Goal: Task Accomplishment & Management: Complete application form

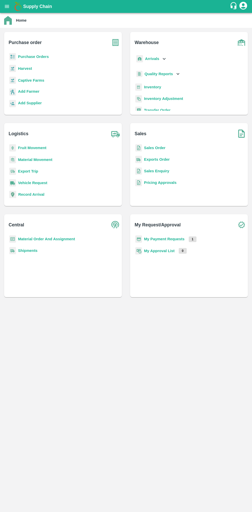
click at [34, 56] on b "Purchase Orders" at bounding box center [33, 57] width 31 height 4
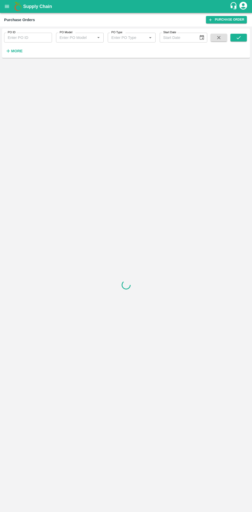
click at [20, 55] on button "More" at bounding box center [14, 51] width 20 height 9
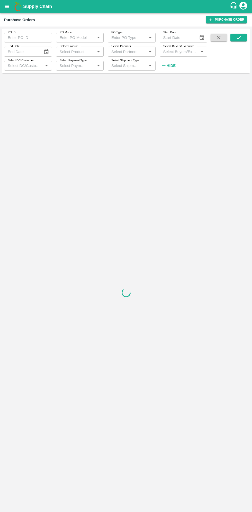
click at [190, 52] on input "Select Buyers/Executive" at bounding box center [179, 51] width 36 height 7
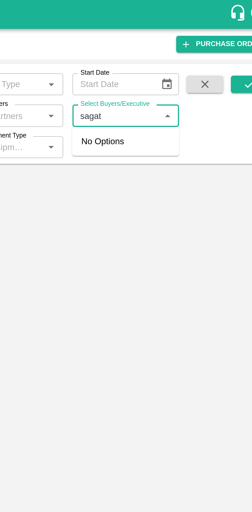
type input "saga"
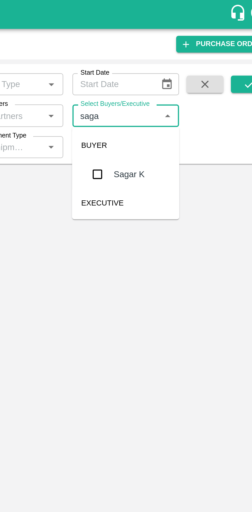
click at [174, 77] on input "checkbox" at bounding box center [171, 78] width 10 height 10
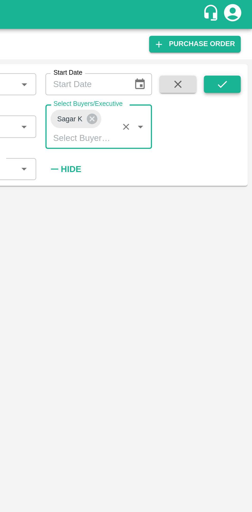
click at [240, 38] on icon "submit" at bounding box center [239, 38] width 6 height 6
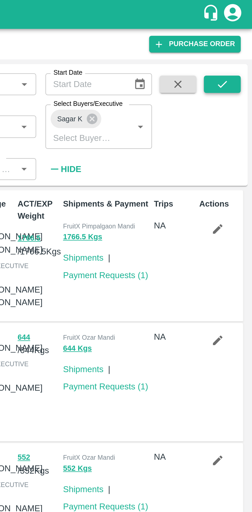
click at [240, 38] on icon "submit" at bounding box center [239, 38] width 6 height 6
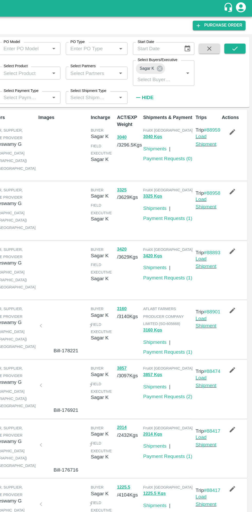
click at [236, 103] on icon "button" at bounding box center [237, 102] width 4 height 4
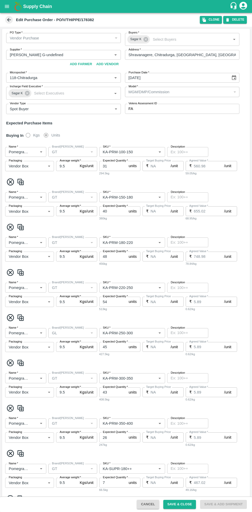
scroll to position [3, 0]
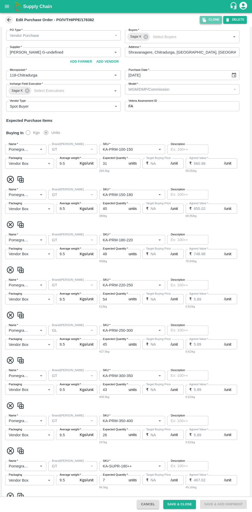
click at [213, 22] on button "Clone" at bounding box center [211, 19] width 22 height 7
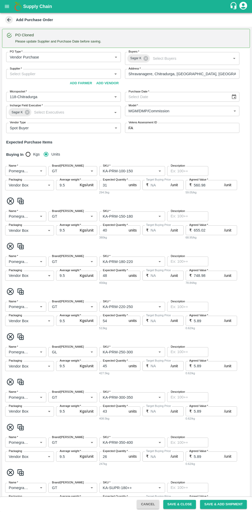
click at [233, 99] on icon "Choose date" at bounding box center [234, 97] width 6 height 6
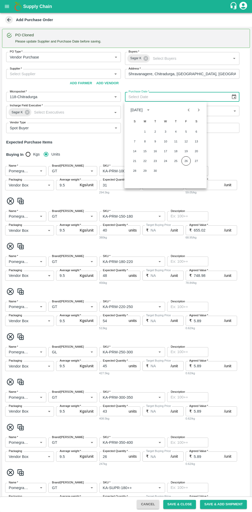
click at [186, 161] on button "26" at bounding box center [186, 160] width 9 height 9
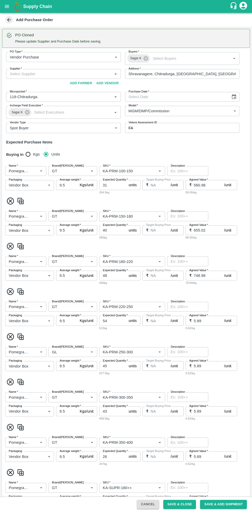
type input "[DATE]"
click at [75, 75] on input "Supplier   *" at bounding box center [59, 74] width 103 height 7
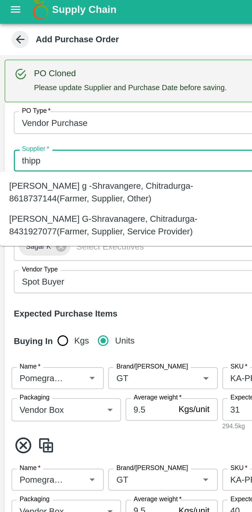
click at [56, 104] on div "[PERSON_NAME] G-Shravanagere, Chitradurga-8431927077(Farmer, Supplier, Service …" at bounding box center [57, 103] width 106 height 12
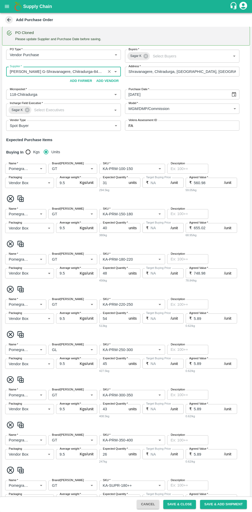
scroll to position [4, 0]
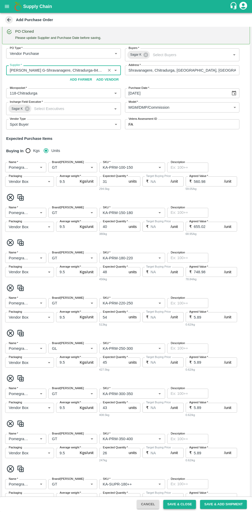
type input "[PERSON_NAME] G-Shravanagere, Chitradurga-8431927077(Farmer, Supplier, Service …"
click at [183, 504] on button "Save & Close" at bounding box center [179, 504] width 33 height 9
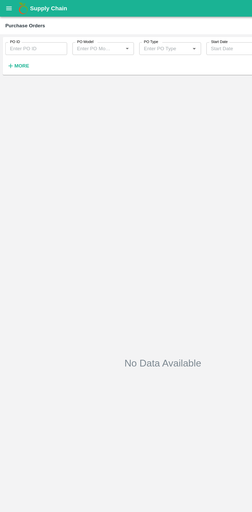
click at [22, 52] on strong "More" at bounding box center [17, 51] width 12 height 4
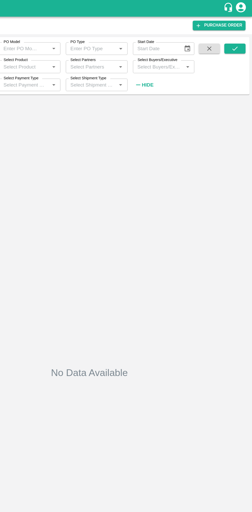
click at [182, 51] on input "Select Buyers/Executive" at bounding box center [179, 51] width 36 height 7
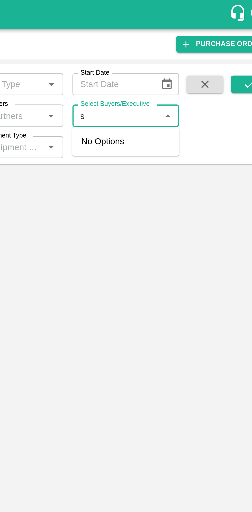
type input "sa"
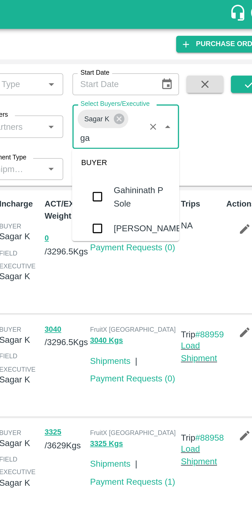
scroll to position [209, 0]
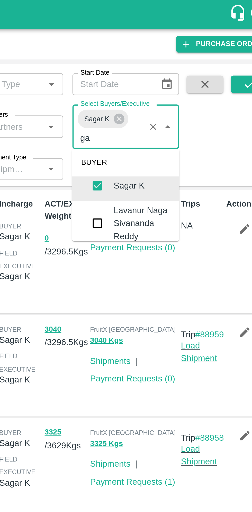
type input "g"
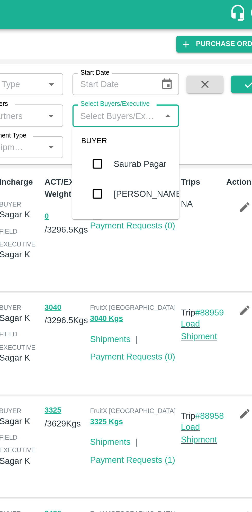
checkbox input "false"
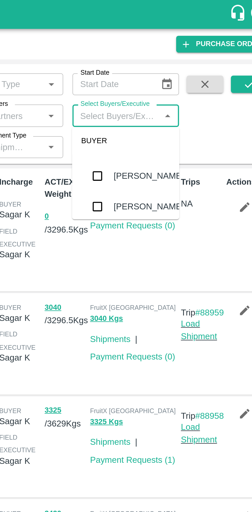
click at [175, 29] on input "checkbox" at bounding box center [171, 24] width 10 height 10
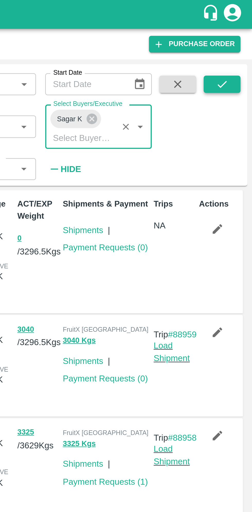
click at [242, 36] on button "submit" at bounding box center [239, 38] width 16 height 8
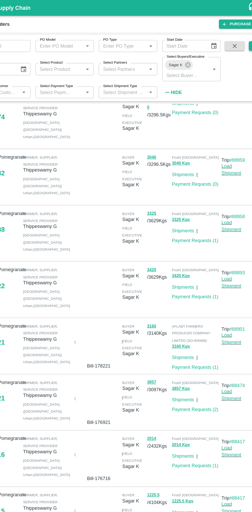
scroll to position [0, 0]
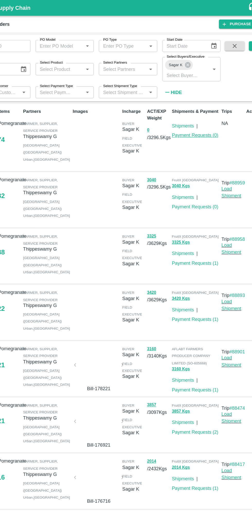
click at [190, 111] on link "Payment Requests ( 0 )" at bounding box center [187, 110] width 38 height 4
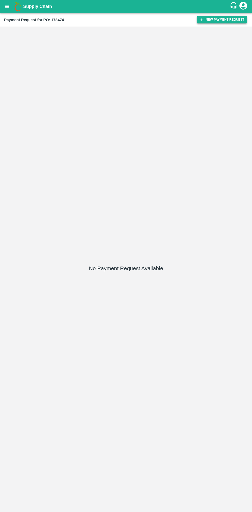
click at [224, 20] on button "New Payment Request" at bounding box center [222, 19] width 50 height 7
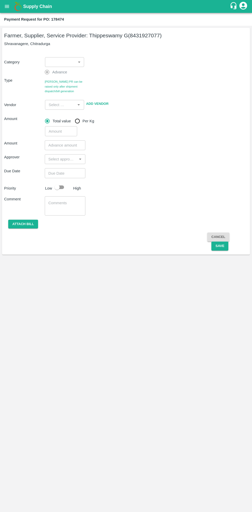
click at [66, 60] on body "Supply Chain Payment Request for PO: 178474 Farmer, Supplier, Service Provider:…" at bounding box center [126, 256] width 252 height 512
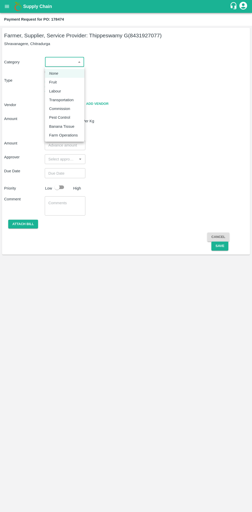
click at [54, 83] on p "Fruit" at bounding box center [53, 82] width 8 height 6
type input "1"
type input "Thippeswamy G - 8431927077(Farmer, Supplier, Service Provider)"
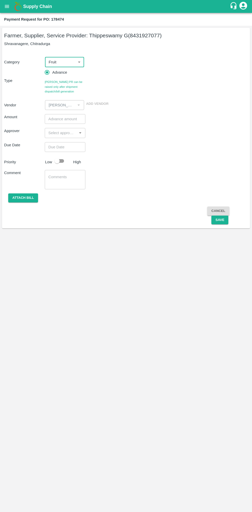
click at [69, 118] on input "number" at bounding box center [65, 119] width 41 height 10
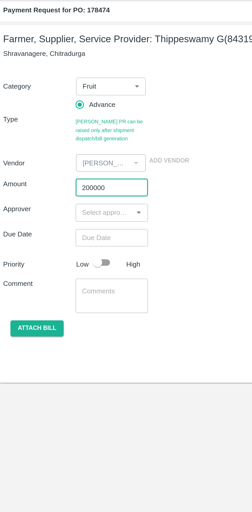
type input "200000"
click at [65, 133] on input "input" at bounding box center [60, 132] width 29 height 7
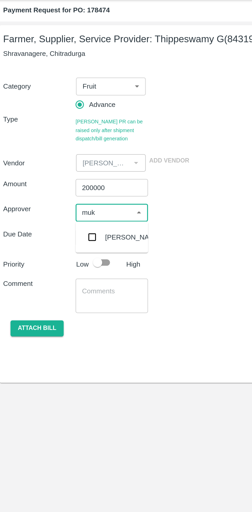
type input "muku"
click at [55, 148] on input "checkbox" at bounding box center [54, 147] width 10 height 10
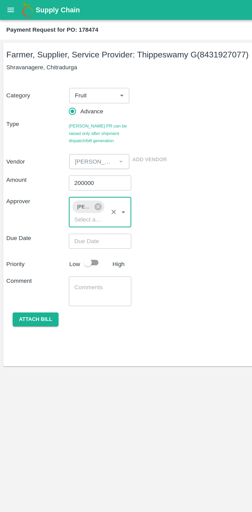
click at [70, 157] on input "Choose date" at bounding box center [63, 157] width 37 height 10
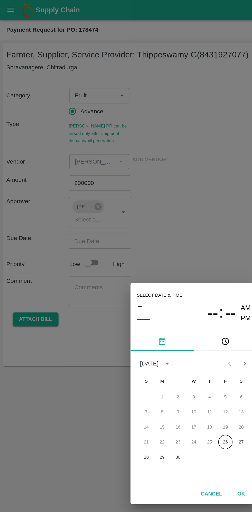
click at [146, 287] on button "26" at bounding box center [146, 287] width 9 height 9
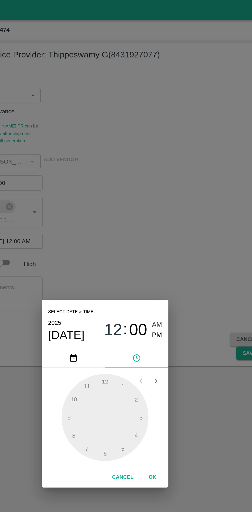
click at [160, 219] on span "PM" at bounding box center [160, 217] width 7 height 7
click at [126, 248] on div at bounding box center [126, 271] width 57 height 57
click at [115, 248] on div at bounding box center [126, 271] width 57 height 57
type input "26/09/2025 12:56 PM"
click at [157, 310] on button "OK" at bounding box center [157, 310] width 16 height 9
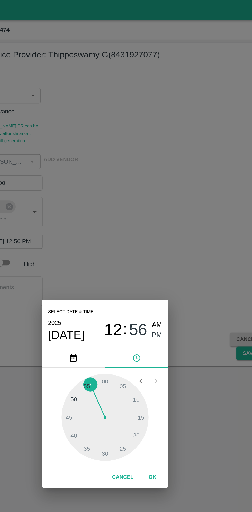
scroll to position [0, 4]
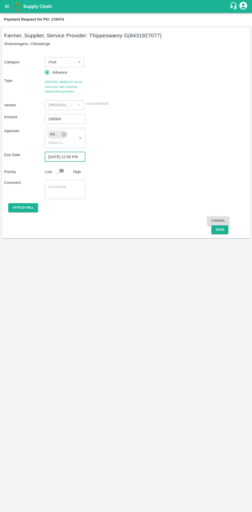
click at [60, 172] on input "checkbox" at bounding box center [56, 171] width 29 height 10
checkbox input "true"
click at [220, 232] on button "Save" at bounding box center [220, 229] width 17 height 9
